Goal: Task Accomplishment & Management: Manage account settings

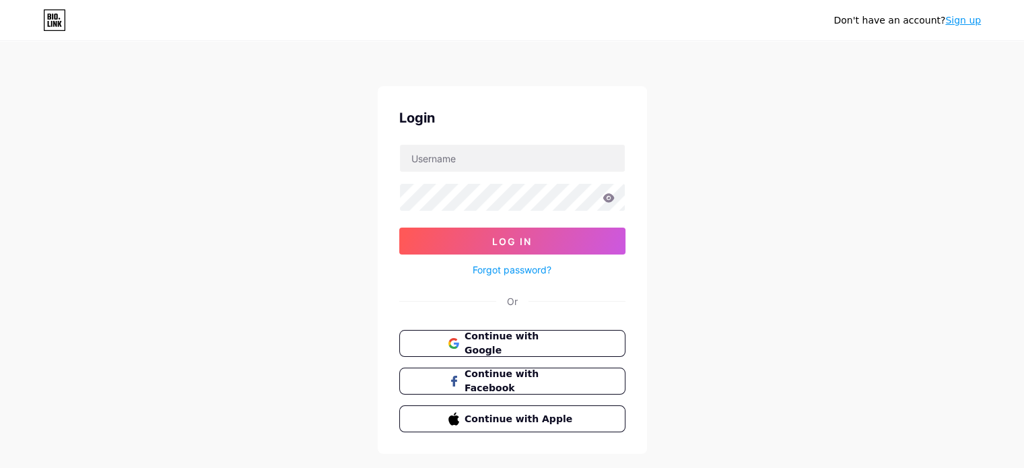
click at [553, 324] on div "Login Log In Forgot password? Or Continue with Google Continue with Facebook Co…" at bounding box center [512, 269] width 269 height 367
click at [551, 330] on button "Continue with Google" at bounding box center [511, 344] width 229 height 28
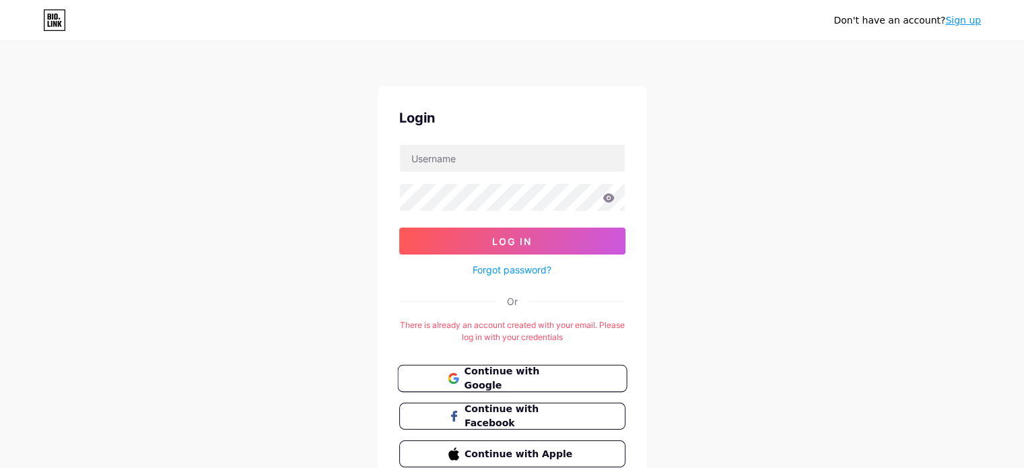
click at [590, 366] on button "Continue with Google" at bounding box center [511, 379] width 229 height 28
